Goal: Information Seeking & Learning: Learn about a topic

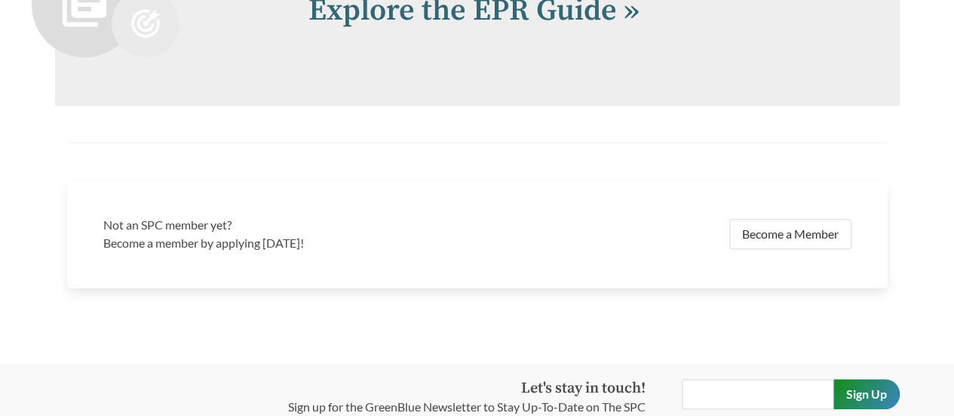
scroll to position [3361, 0]
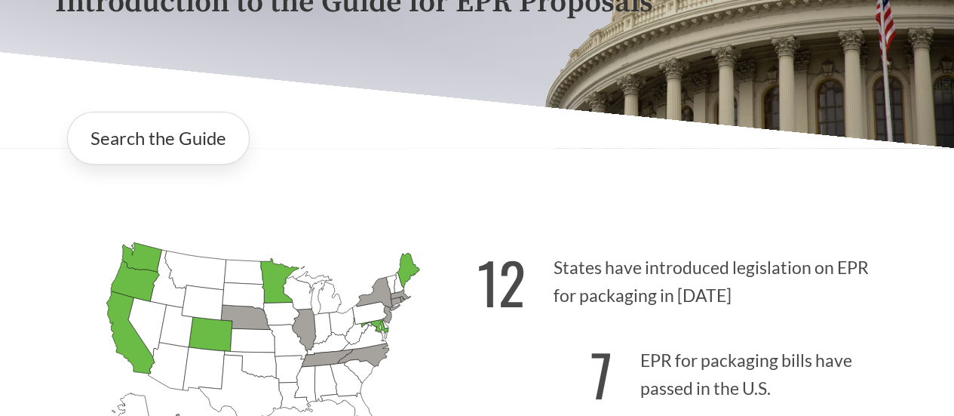
scroll to position [302, 0]
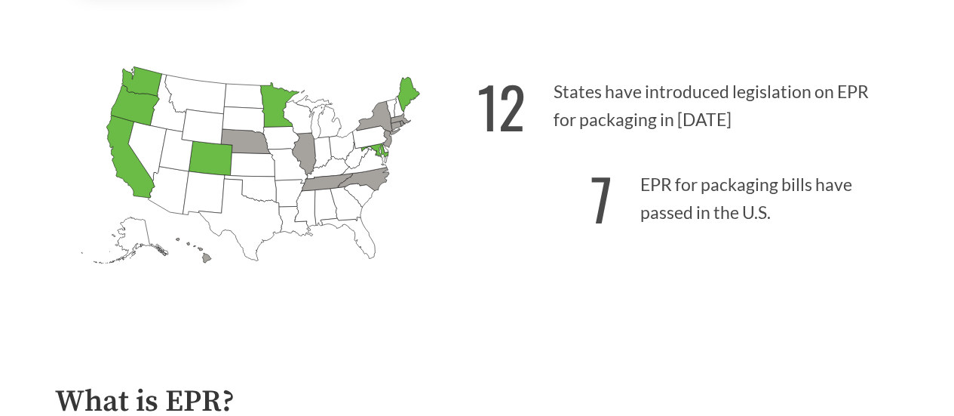
click at [305, 155] on icon "[US_STATE] Introduced: 2" at bounding box center [304, 154] width 24 height 42
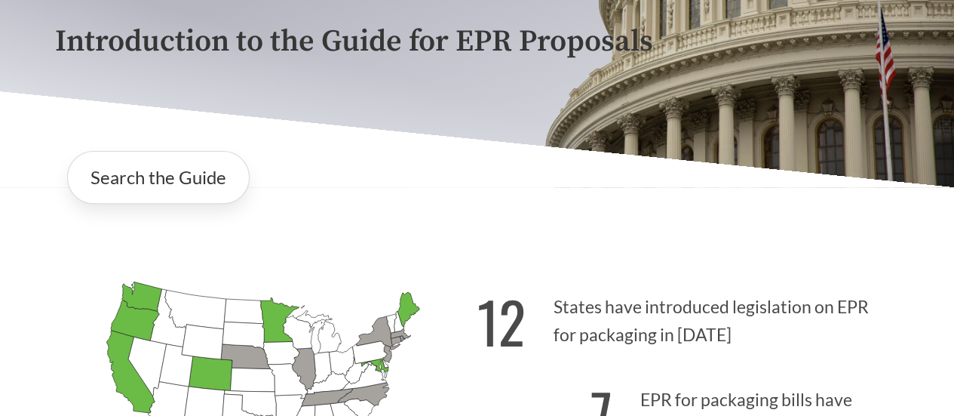
scroll to position [170, 0]
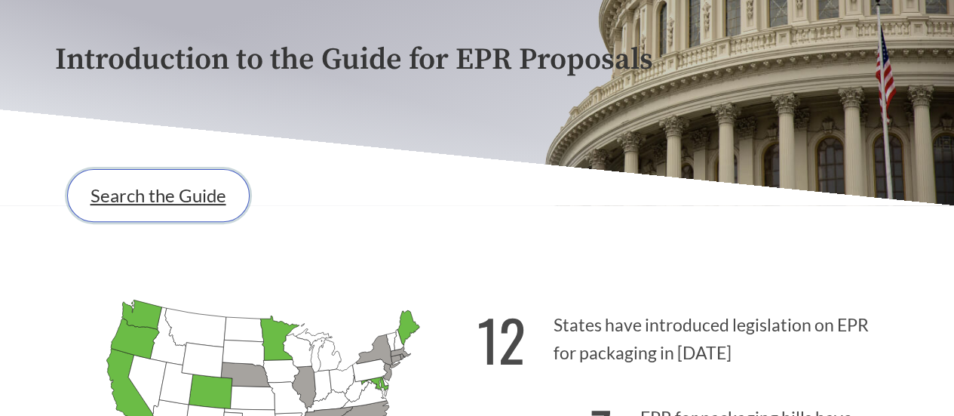
click at [196, 212] on link "Search the Guide" at bounding box center [158, 195] width 182 height 53
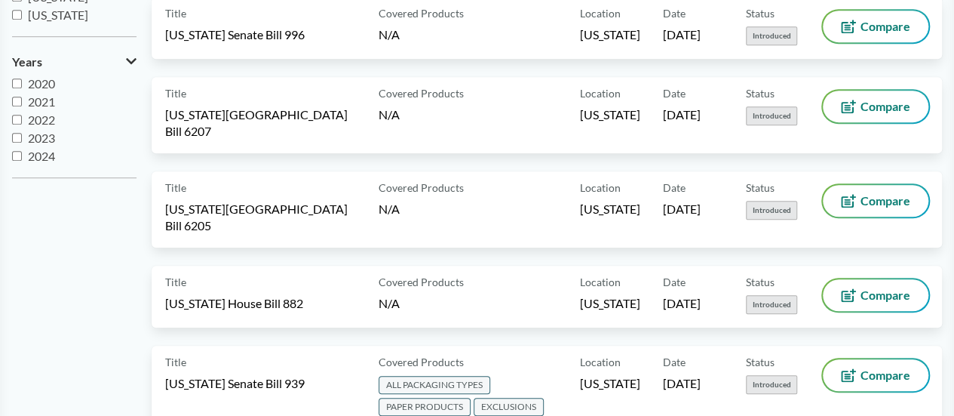
scroll to position [469, 0]
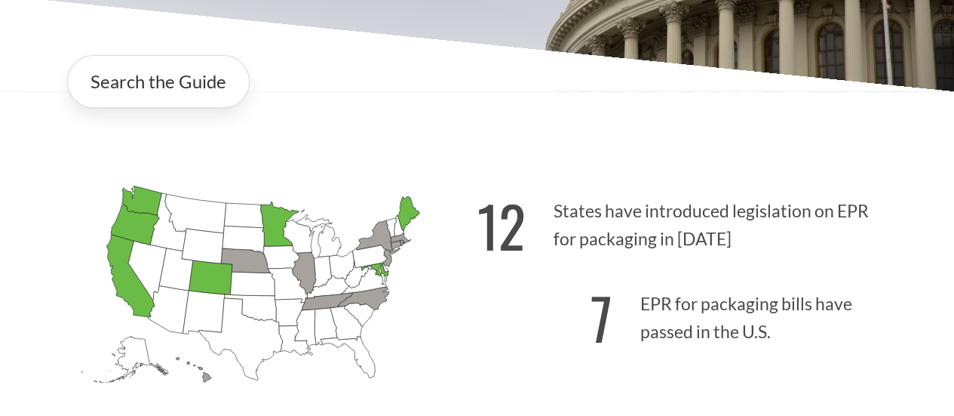
scroll to position [407, 0]
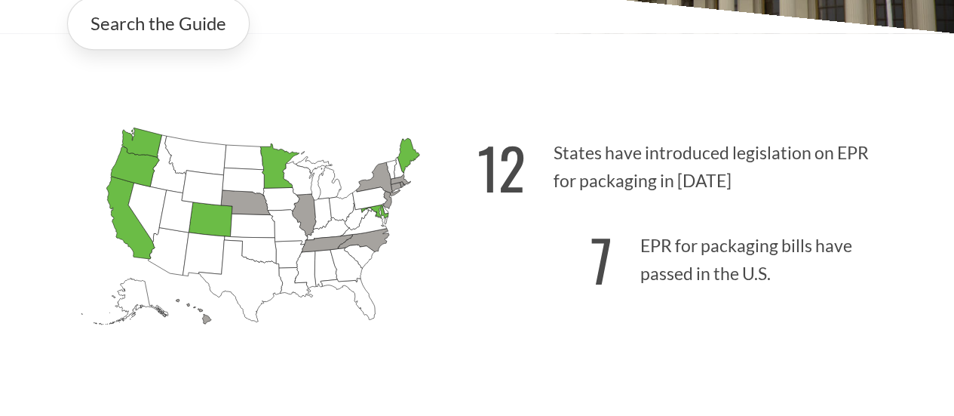
scroll to position [151, 0]
